Goal: Check status: Check status

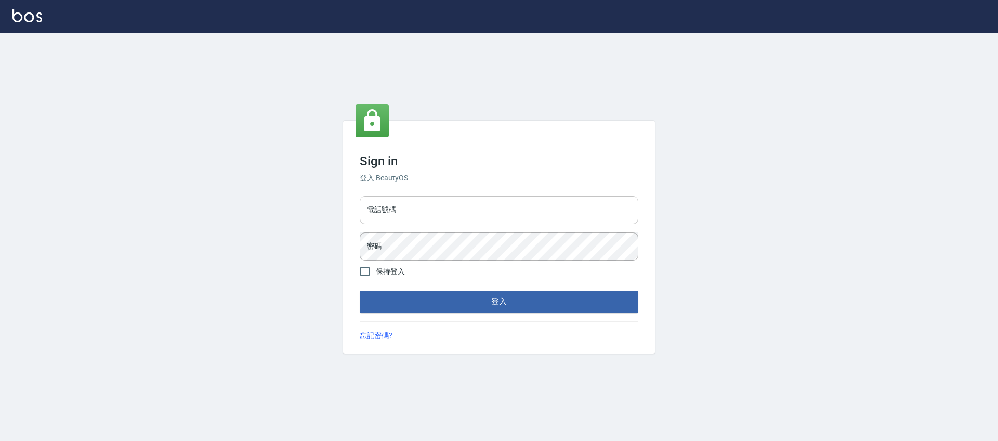
click at [454, 198] on input "電話號碼" at bounding box center [499, 210] width 278 height 28
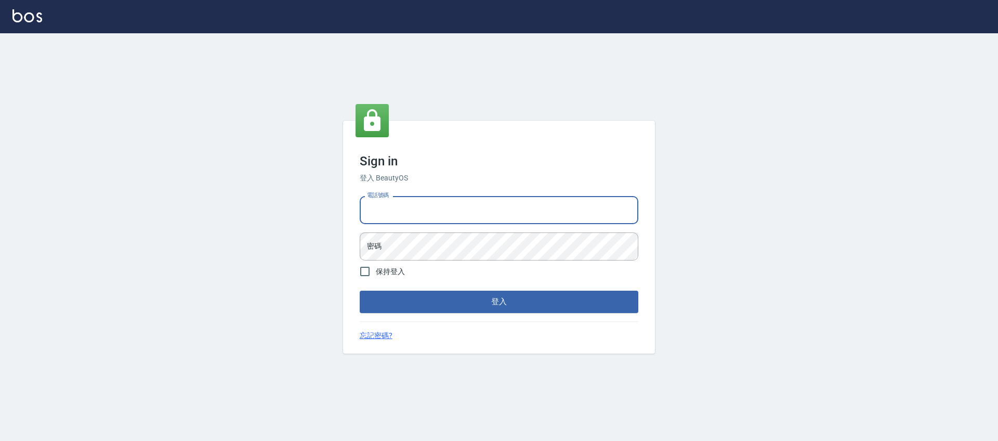
type input "0981921116"
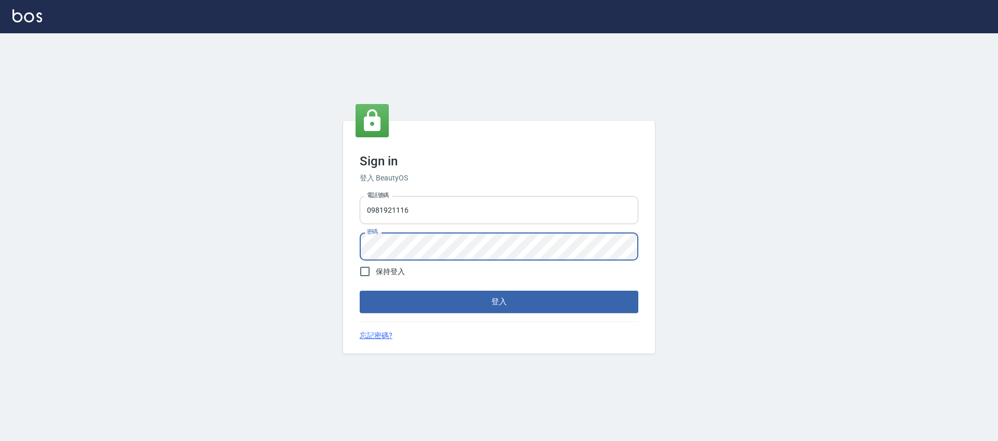
click at [360, 290] on button "登入" at bounding box center [499, 301] width 278 height 22
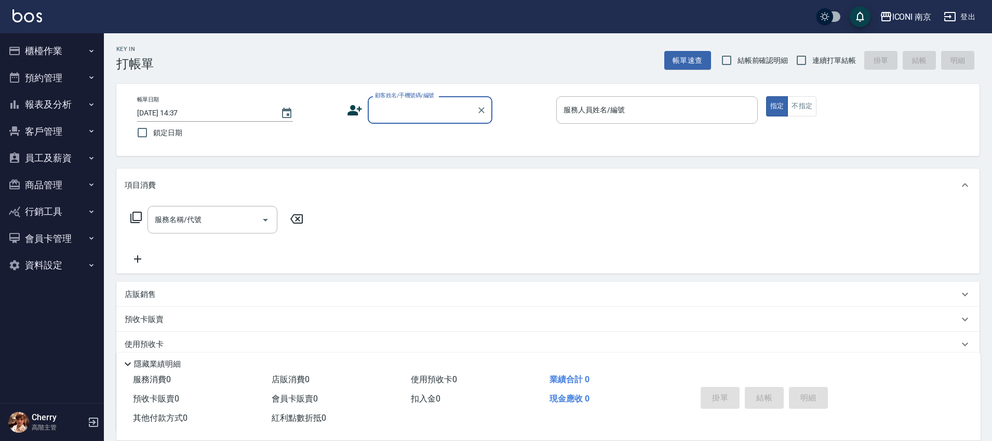
click at [72, 97] on button "報表及分析" at bounding box center [52, 104] width 96 height 27
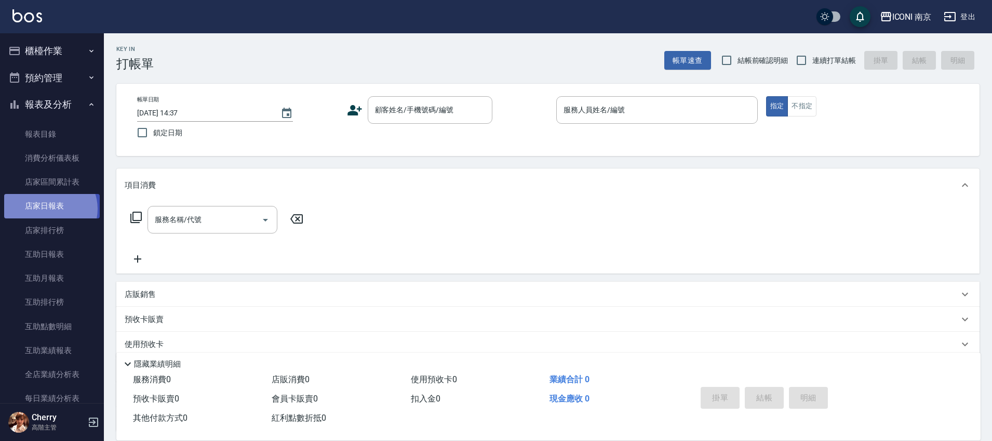
click at [49, 208] on link "店家日報表" at bounding box center [52, 206] width 96 height 24
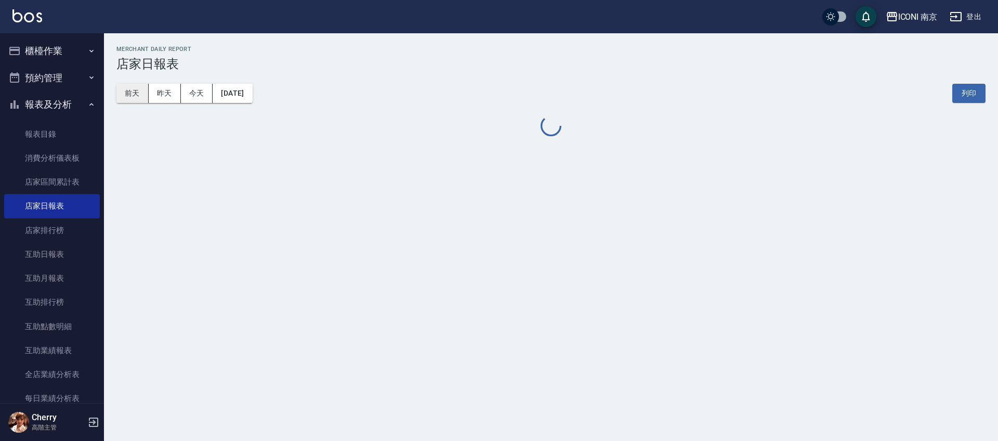
click at [126, 97] on button "前天" at bounding box center [132, 93] width 32 height 19
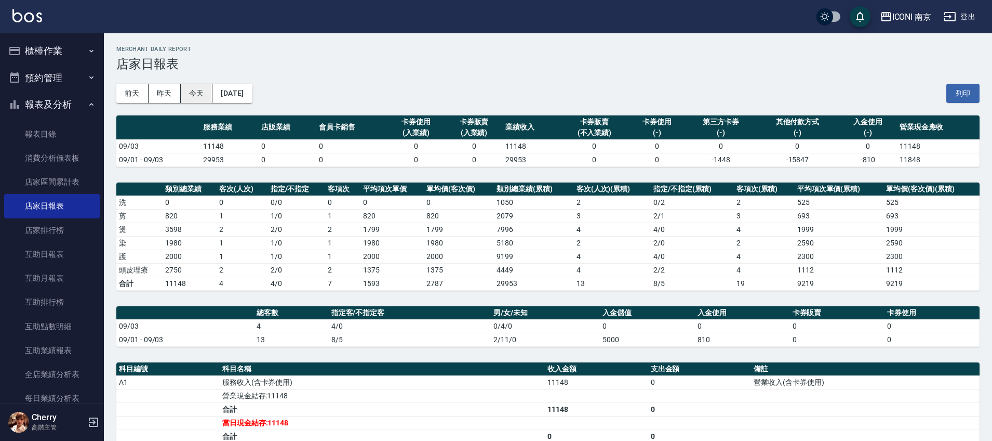
click at [204, 92] on button "今天" at bounding box center [197, 93] width 32 height 19
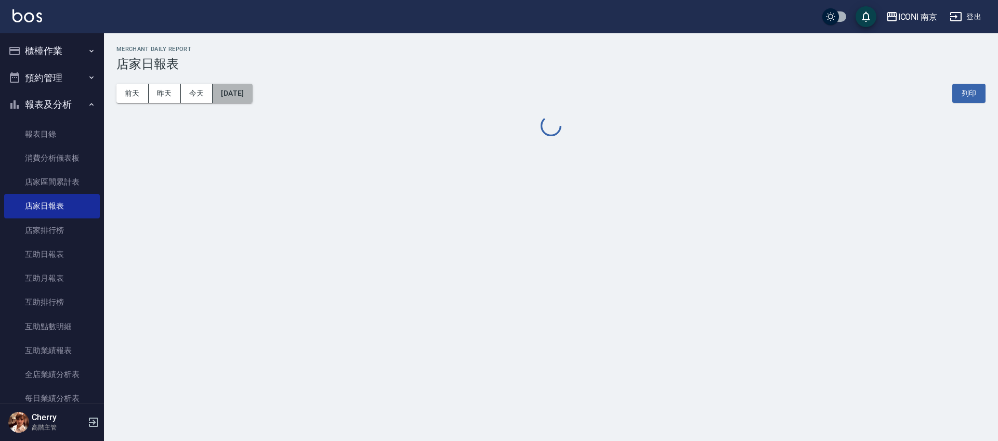
click at [225, 92] on button "[DATE]" at bounding box center [231, 93] width 39 height 19
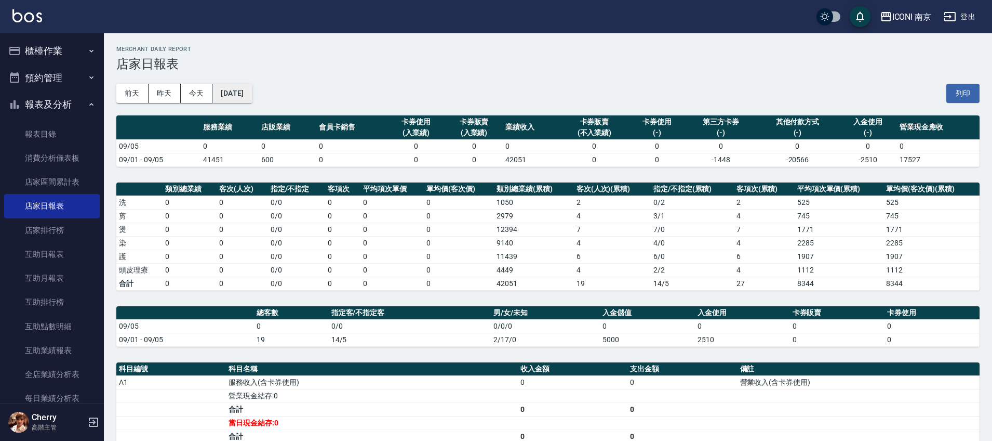
click at [240, 91] on button "[DATE]" at bounding box center [231, 93] width 39 height 19
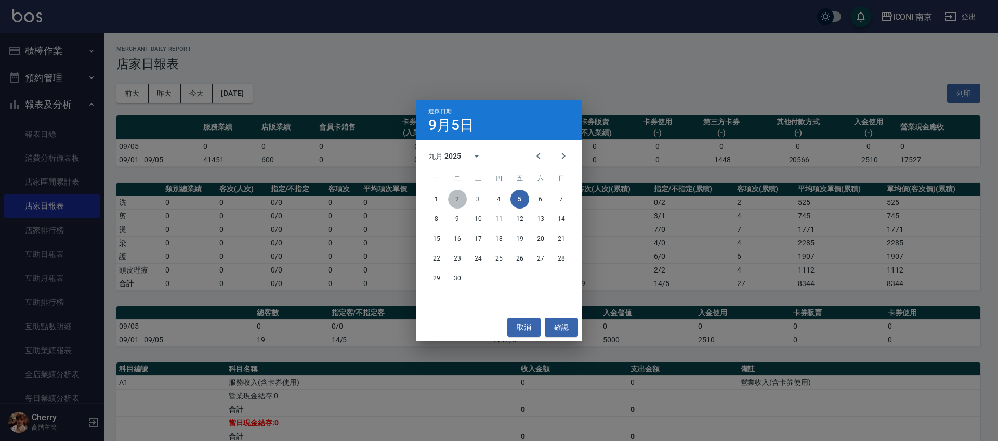
click at [459, 200] on button "2" at bounding box center [457, 199] width 19 height 19
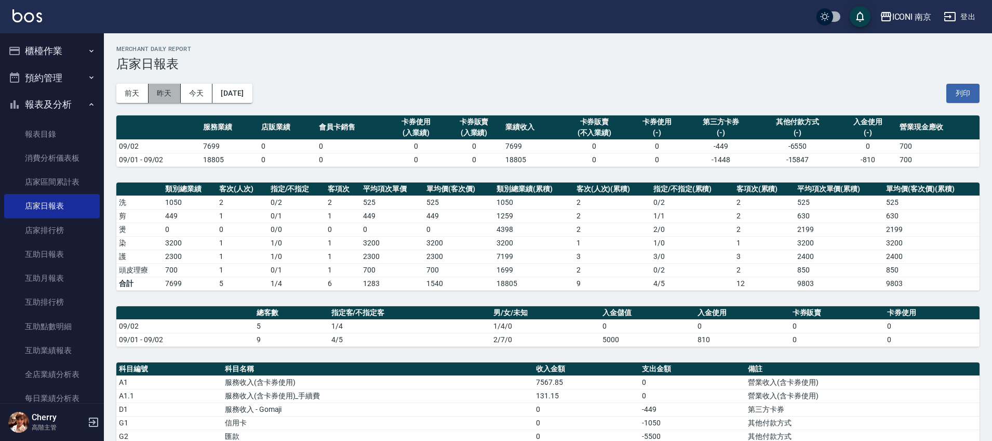
click at [162, 98] on button "昨天" at bounding box center [165, 93] width 32 height 19
